Goal: Task Accomplishment & Management: Manage account settings

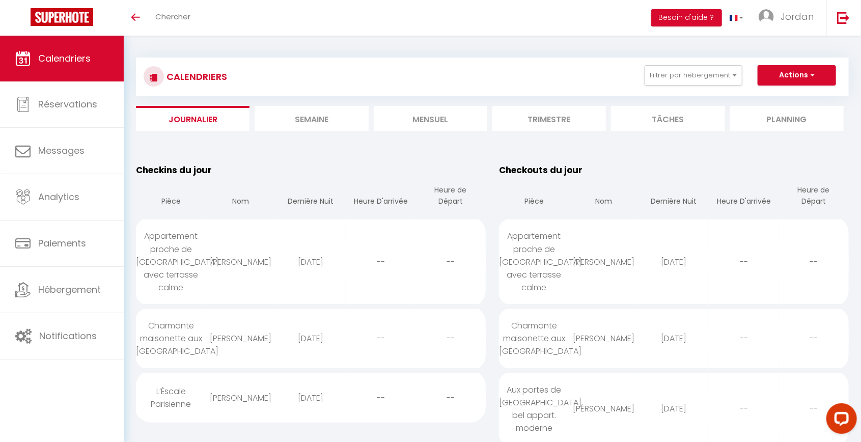
click at [375, 115] on li "Mensuel" at bounding box center [431, 118] width 114 height 25
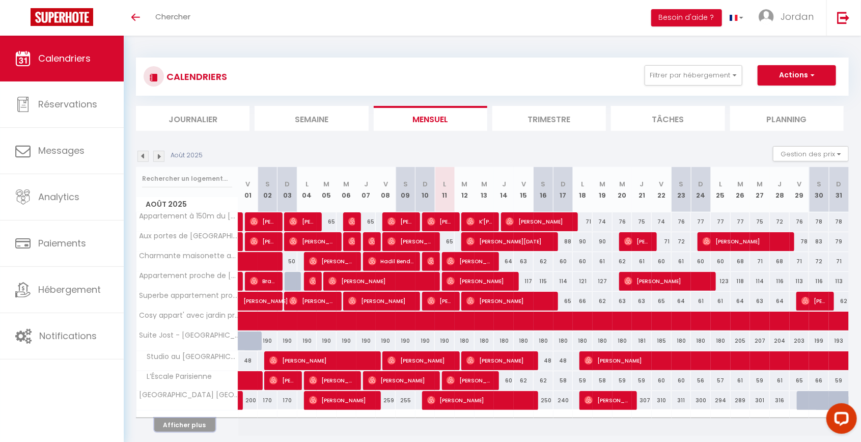
click at [182, 424] on button "Afficher plus" at bounding box center [184, 425] width 61 height 14
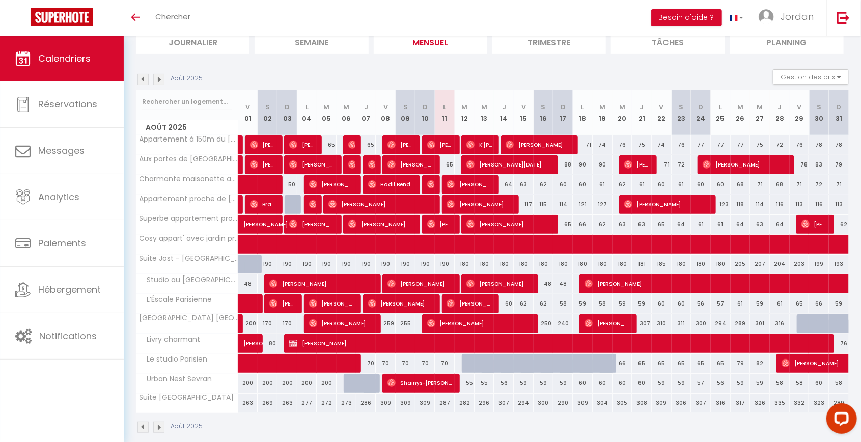
scroll to position [66, 0]
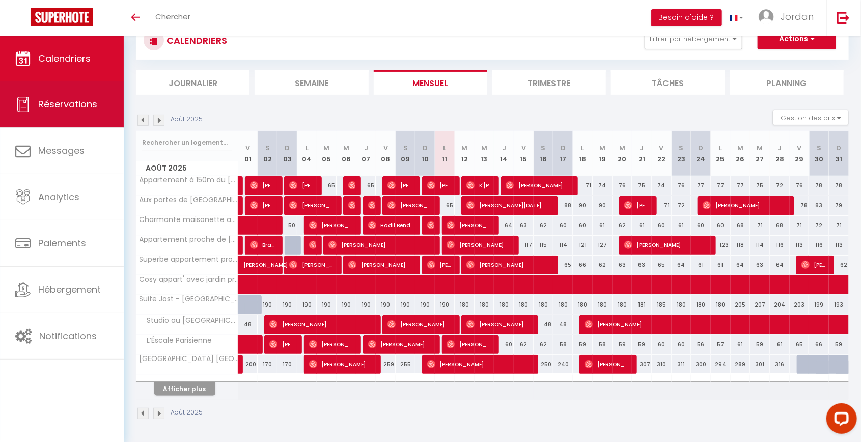
click at [66, 98] on span "Réservations" at bounding box center [67, 104] width 59 height 13
select select "not_cancelled"
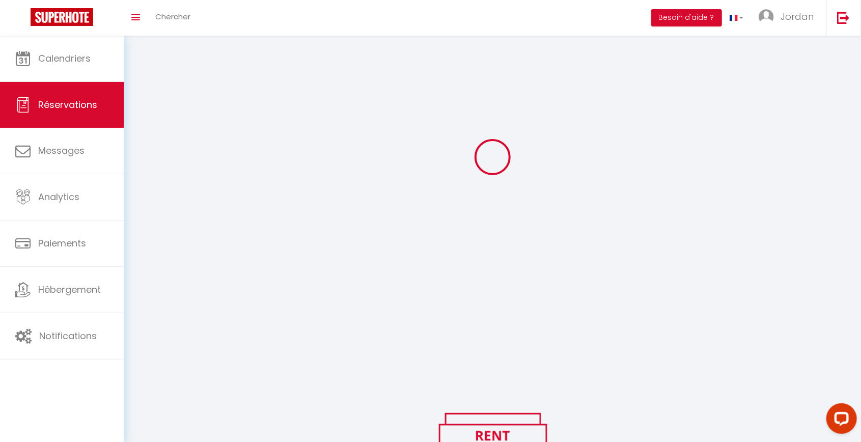
scroll to position [86, 0]
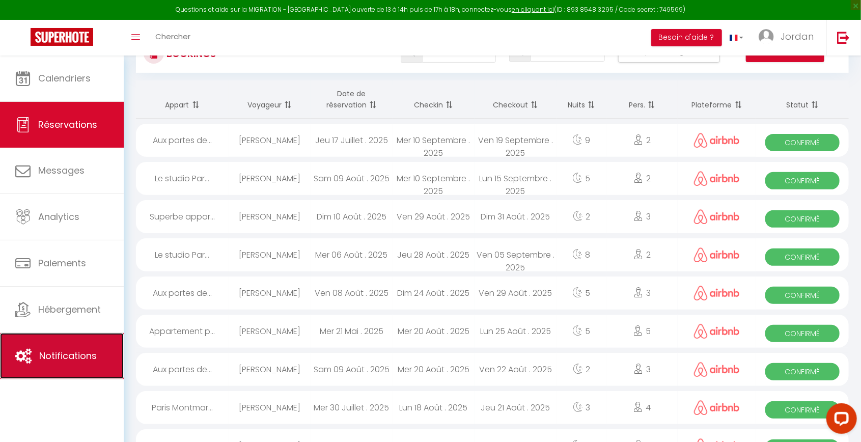
click at [55, 356] on span "Notifications" at bounding box center [68, 355] width 58 height 13
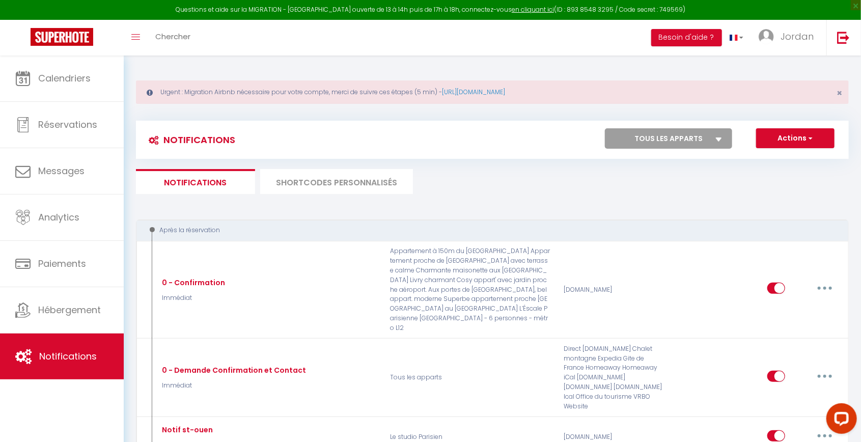
click at [494, 87] on div "Urgent : Migration Airbnb nécessaire pour votre compte, merci de suivre ces éta…" at bounding box center [492, 91] width 713 height 23
click at [496, 90] on link "[URL][DOMAIN_NAME]" at bounding box center [473, 92] width 63 height 9
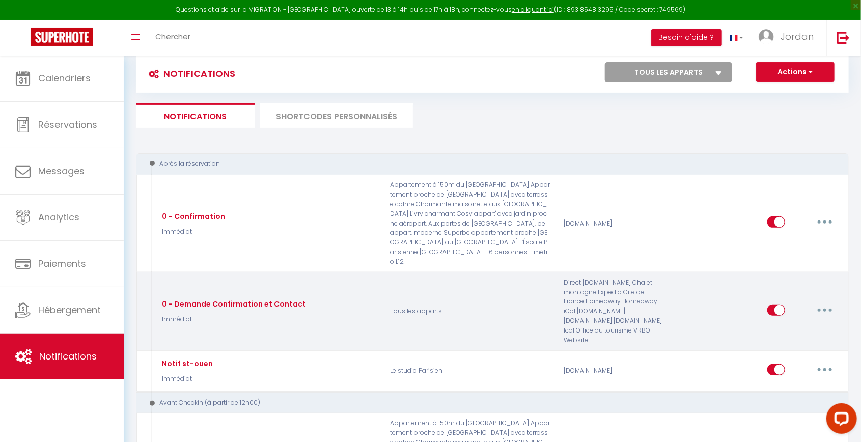
scroll to position [98, 0]
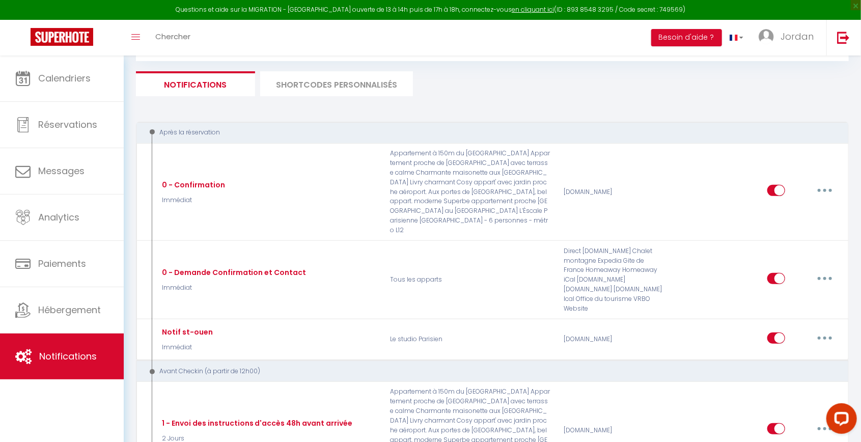
click at [319, 95] on li "SHORTCODES PERSONNALISÉS" at bounding box center [336, 83] width 153 height 25
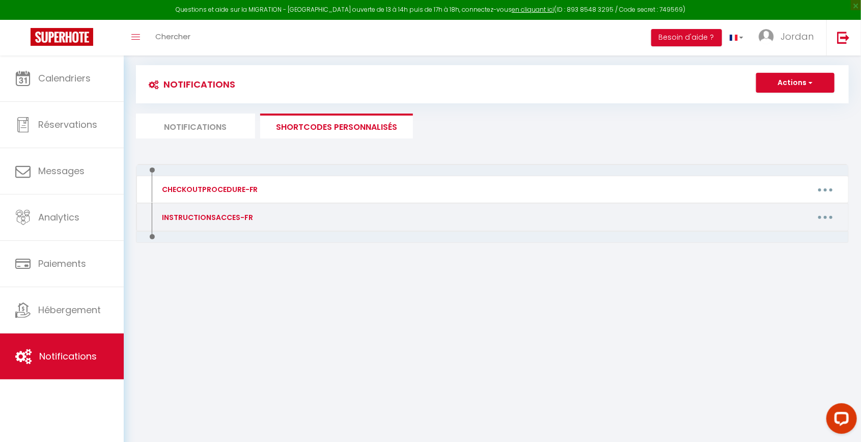
click at [825, 209] on button "button" at bounding box center [825, 217] width 29 height 16
click at [816, 148] on div at bounding box center [430, 221] width 861 height 442
click at [816, 181] on button "button" at bounding box center [825, 189] width 29 height 16
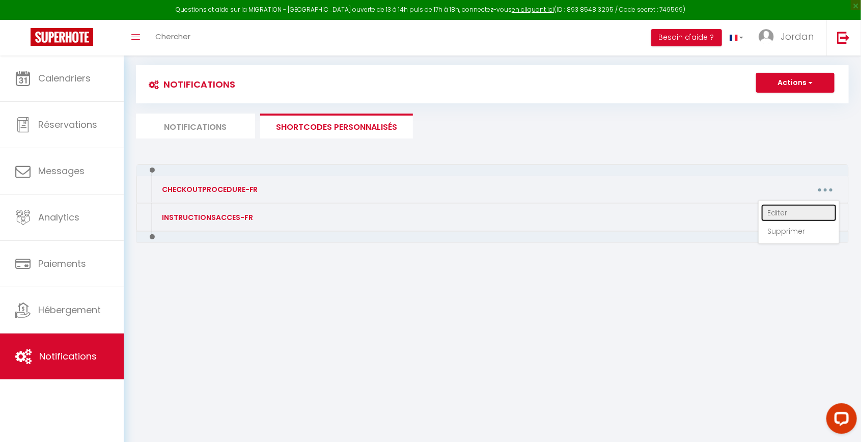
click at [803, 204] on link "Editer" at bounding box center [798, 212] width 75 height 17
type input "CHECKOUTPROCEDURE-FR"
type textarea "Process"
type textarea "1 - Faire la vaisselle 2 - Sortir votre véhicule du parking 3 - Remettre les cl…"
type textarea "1 - Faire la vaisselle et jeter les poubelles (Local poubelle situé au -1) 2 - …"
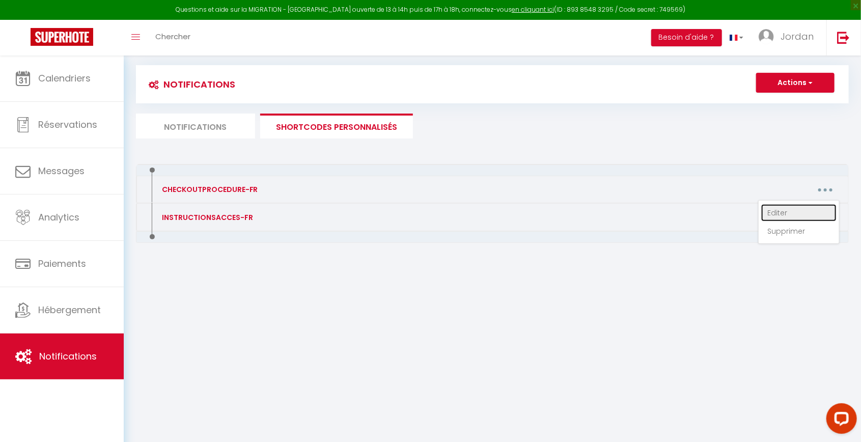
type textarea "1 - Faire la vaisselle et jeter les poubelles 2 - A [RENTAL:DEPARTURE_TIME] max…"
type textarea "1 - Faire la vaisselle 2 - Laisser le badge sur la table du logement 3 - A [REN…"
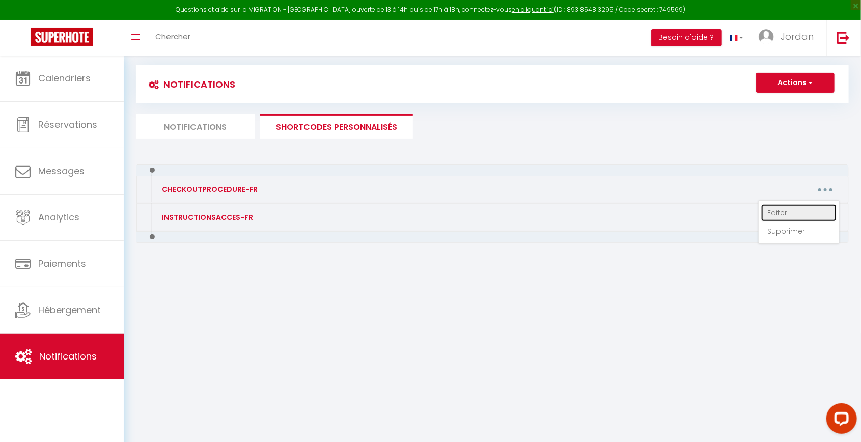
type textarea "1 - Faire la vaisselle 2 - Laisser le badge et la clé sur la table du logement …"
type textarea "1 - Faire la vaisselle 2 - Sortir votre véhicule du parking 3 - Remettre les cl…"
type textarea "1 - Faire la vaisselle et jeter les poubelles (1ère porte à gauche en rentrant …"
type textarea "1 - Faire la vaisselle et jeter les poubelles 2 - A [RENTAL:DEPARTURE_TIME] max…"
type textarea "1 - Faire la vaisselle et jeter les poubelles (1ère porte à gauche en rentrant …"
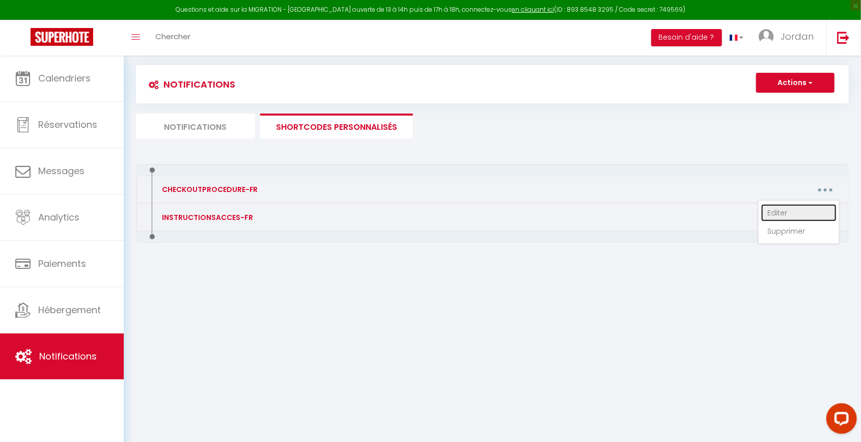
type textarea "1 - Faire la vaisselle 2 - Laisser les clés sur la table du logement 3 - A [REN…"
type textarea "1 - Faire la vaisselle et jeter les poubelles 2 - A [RENTAL:DEPARTURE_TIME] max…"
type textarea "1 - Faire la vaisselle 2 - Sortir votre véhicule du parking 3 - Remettre les cl…"
type textarea "1 - Faire la vaisselle et jeter les poubelles (Local poubelle situé au -1) 2 - …"
type textarea "1 - Faire la vaisselle et jeter les poubelles 2 - A [RENTAL:DEPARTURE_TIME] max…"
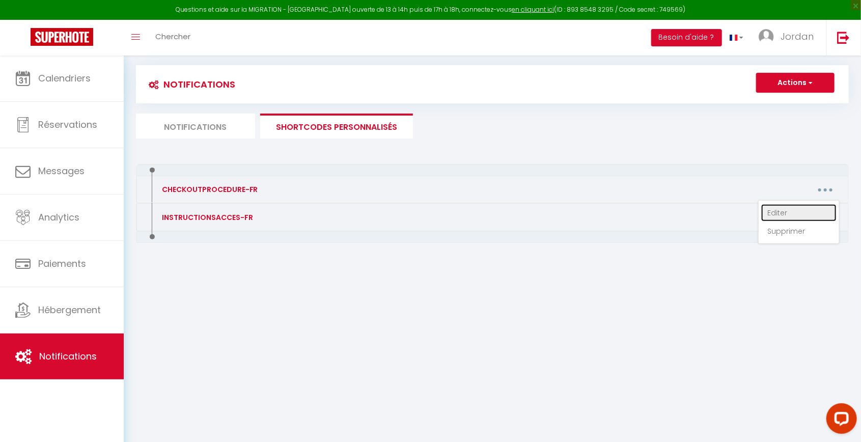
type textarea "1 - Faire la vaisselle 2 - Sortir votre véhicule du parking 3 - Remettre les cl…"
type textarea "1 - Faire la vaisselle et jeter les poubelles 2 - A [RENTAL:DEPARTURE_TIME] max…"
type textarea "1 - Faire la vaisselle et jeter les poubelles (1ère porte à gauche en rentrant …"
type textarea "1 - Faire la vaisselle 2 - Laisser les clés sur la table du logement 3 - A [REN…"
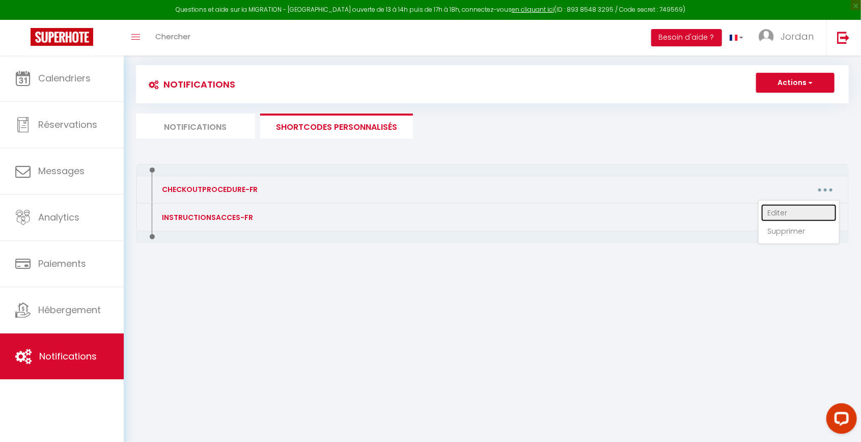
type textarea "1 - Faire la vaisselle et jeter les poubelles 2 - A [RENTAL:DEPARTURE_TIME] max…"
type textarea "1 - Faire la vaisselle 2 - Laisser le badge sur la table du logement 3 - A [REN…"
type textarea "1 - Faire la vaisselle 2 - Laisser le badge et la clé sur la table du logement …"
type textarea "1 - Faire la vaisselle et jeter les poubelles (1ère porte à gauche en rentrant …"
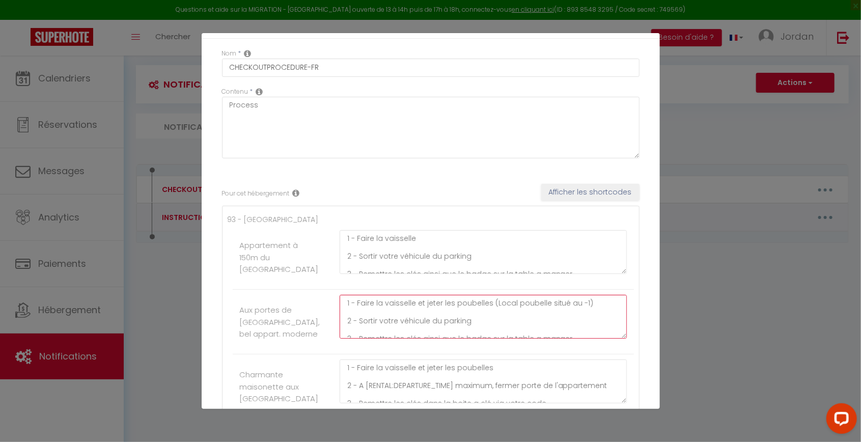
drag, startPoint x: 594, startPoint y: 272, endPoint x: 490, endPoint y: 270, distance: 103.4
click at [490, 295] on textarea "1 - Faire la vaisselle et jeter les poubelles (Local poubelle situé au -1) 2 - …" at bounding box center [484, 317] width 288 height 44
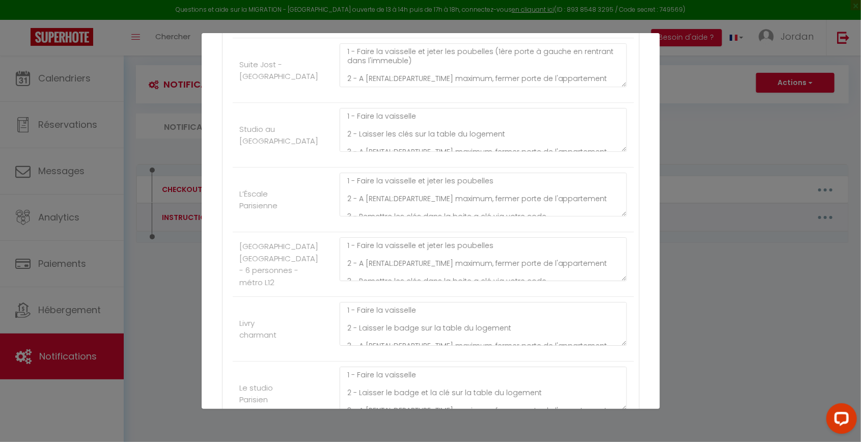
scroll to position [1605, 0]
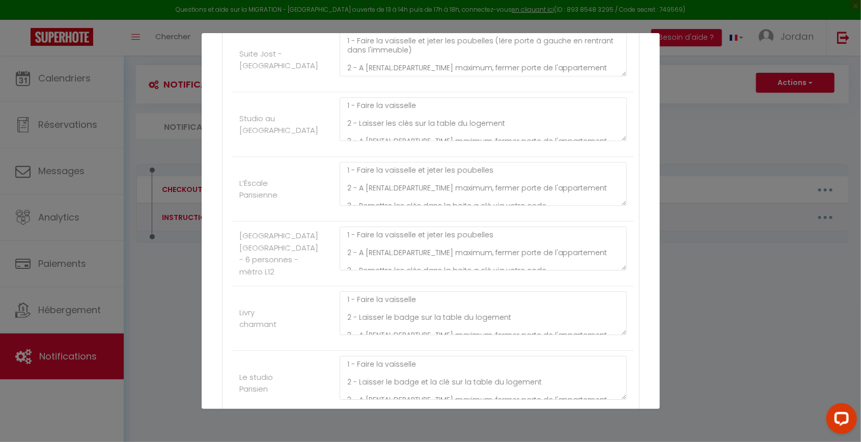
click at [160, 298] on div "Mettre à jour le code court personnalisé × Nom * CHECKOUTPROCEDURE-FR Contenu *…" at bounding box center [430, 221] width 861 height 442
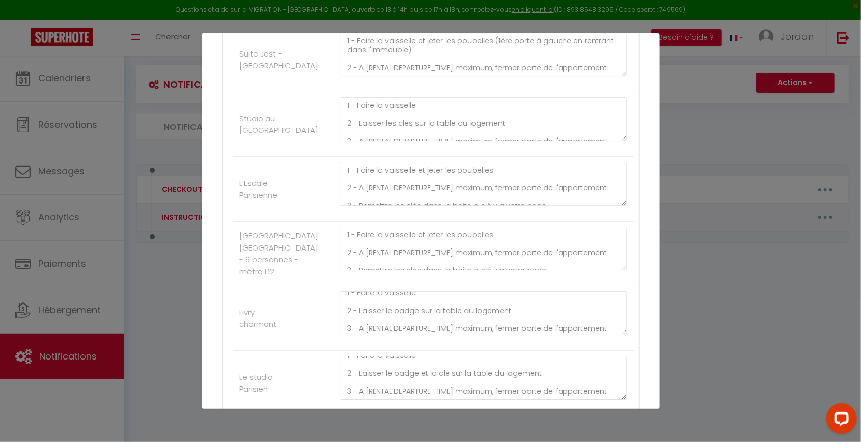
scroll to position [9, 0]
click at [714, 326] on div "Mettre à jour le code court personnalisé × Nom * CHECKOUTPROCEDURE-FR Contenu *…" at bounding box center [430, 221] width 861 height 442
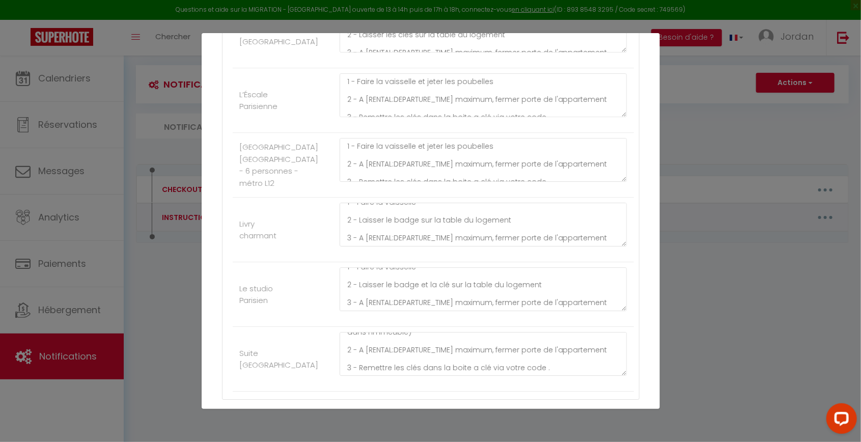
scroll to position [1700, 0]
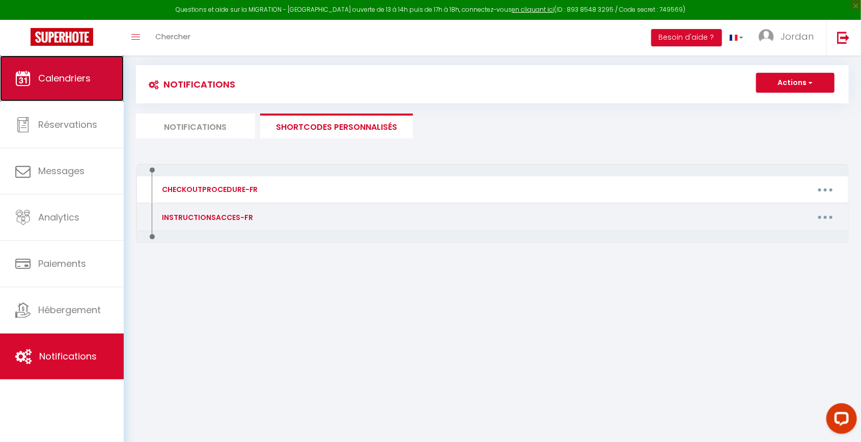
click at [30, 79] on icon at bounding box center [22, 78] width 15 height 15
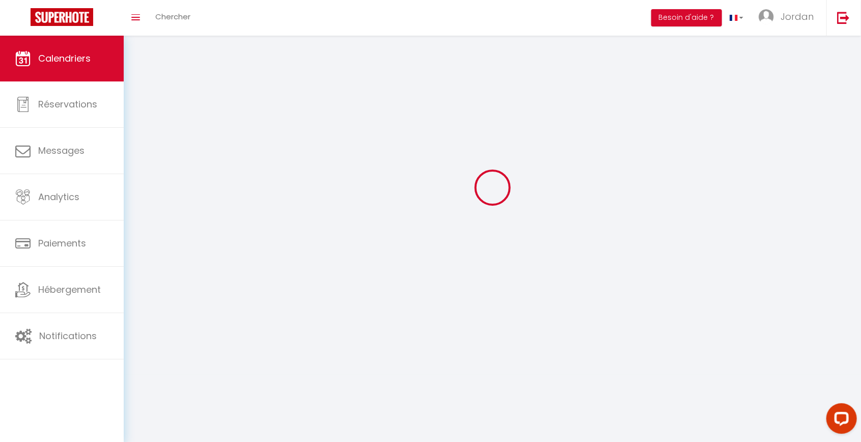
scroll to position [63, 0]
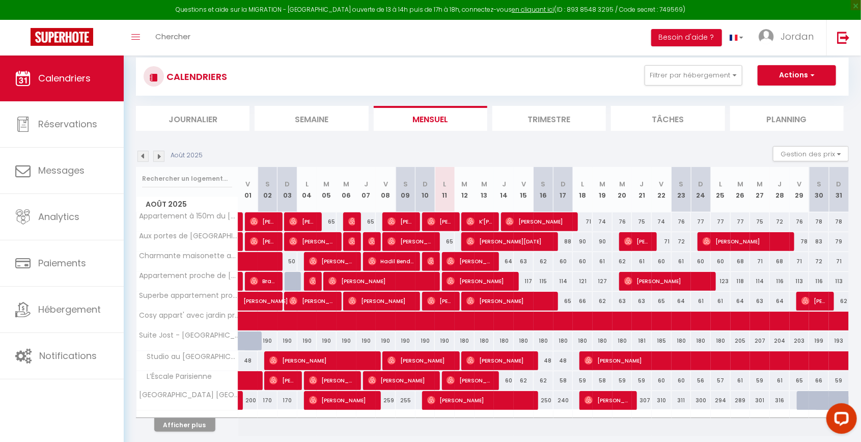
click at [291, 127] on li "Semaine" at bounding box center [312, 118] width 114 height 25
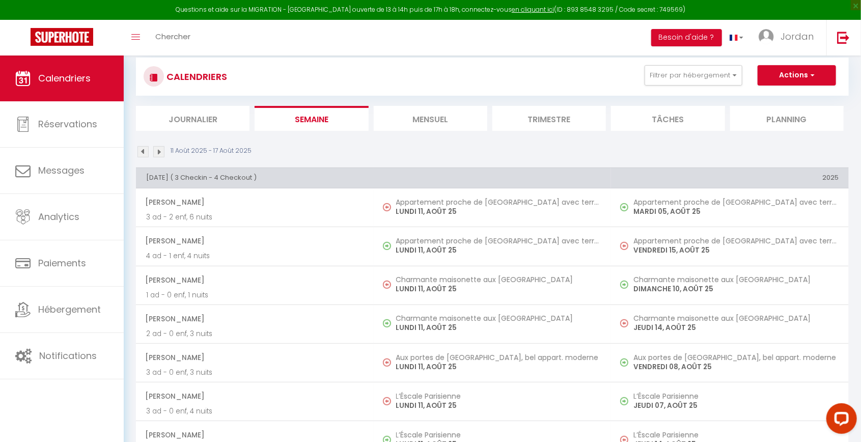
click at [227, 127] on li "Journalier" at bounding box center [193, 118] width 114 height 25
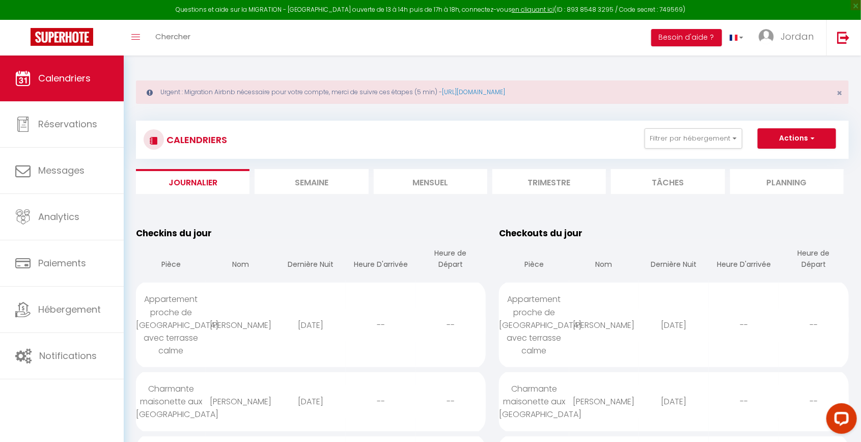
click at [407, 178] on li "Mensuel" at bounding box center [431, 181] width 114 height 25
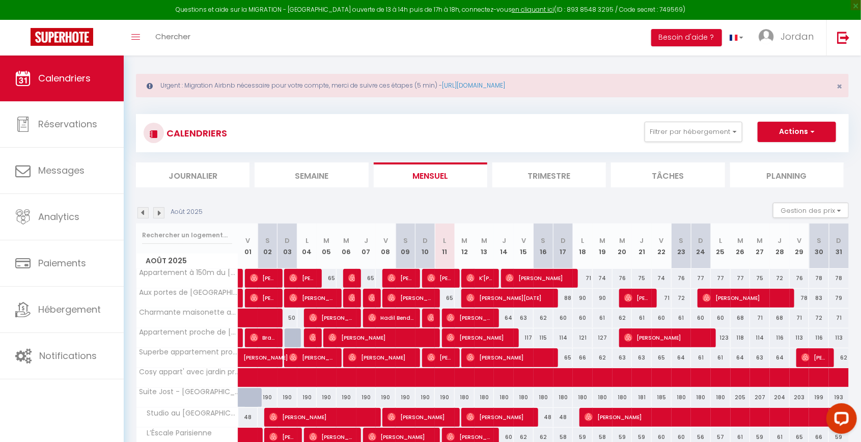
scroll to position [119, 0]
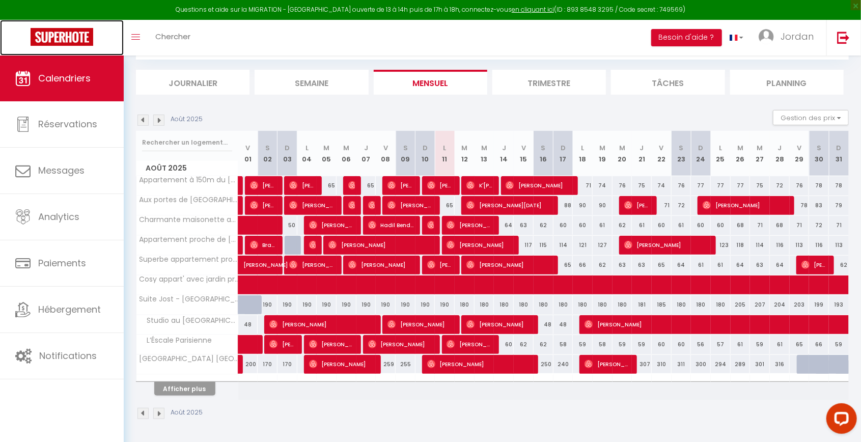
click at [43, 32] on img at bounding box center [62, 37] width 63 height 18
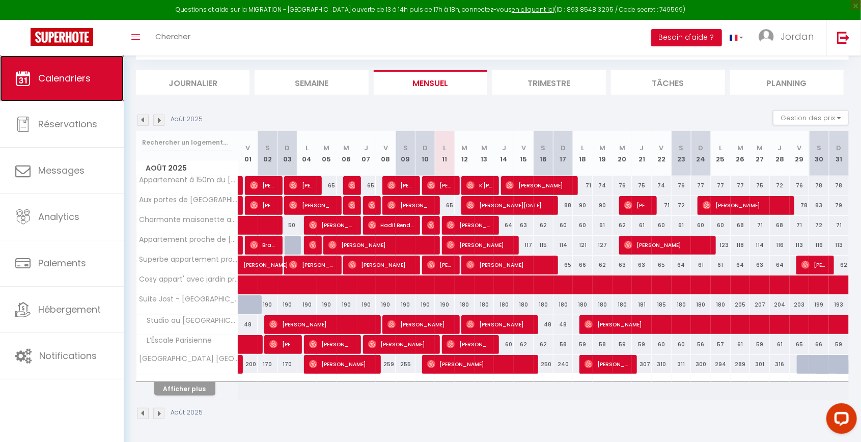
click at [81, 79] on span "Calendriers" at bounding box center [64, 78] width 52 height 13
